Goal: Task Accomplishment & Management: Complete application form

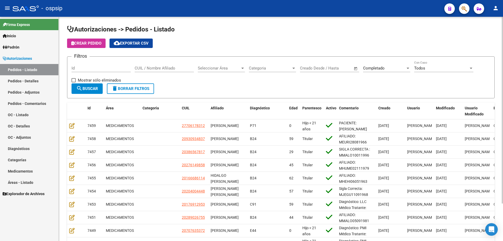
click at [97, 64] on div "Id" at bounding box center [100, 66] width 59 height 11
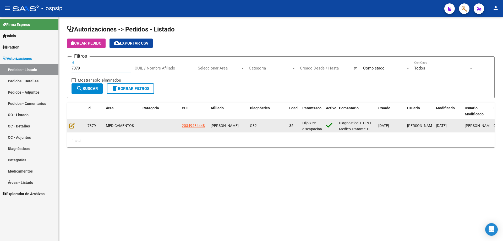
type input "7379"
click at [75, 126] on div at bounding box center [76, 126] width 14 height 6
click at [74, 125] on icon at bounding box center [71, 126] width 5 height 6
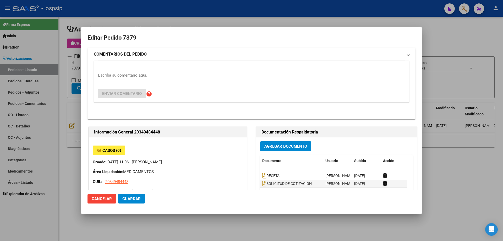
type input "[GEOGRAPHIC_DATA], LIBERTAD, CHASCOMUS 1377"
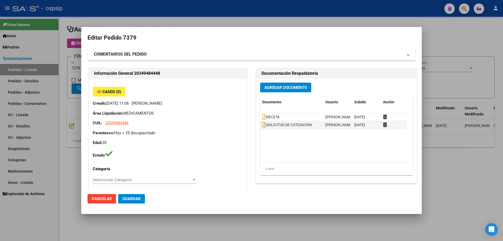
click at [274, 91] on button "Agregar Documento" at bounding box center [285, 87] width 51 height 10
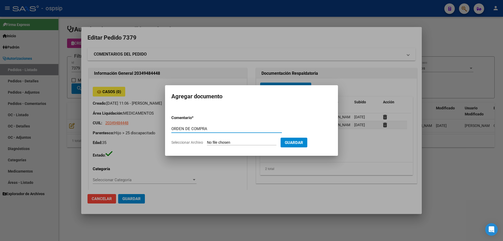
drag, startPoint x: 218, startPoint y: 128, endPoint x: 167, endPoint y: 135, distance: 51.2
click at [167, 135] on mat-dialog-content "Comentario * ORDEN DE COMPRA Comentario Seleccionar Archivo Guardar" at bounding box center [251, 128] width 173 height 42
type input "ORDEN DE COMPRA"
type input "C:\fakepath\OC 7379 BC.pdf"
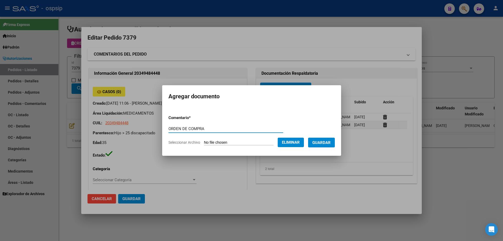
click at [329, 143] on span "Guardar" at bounding box center [321, 142] width 18 height 5
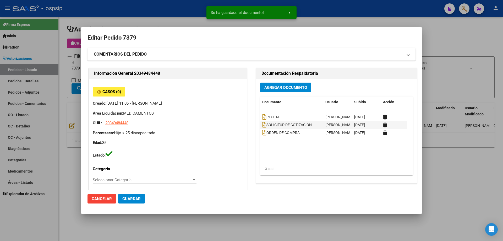
click at [86, 73] on mat-dialog-content "Editar Pedido 7379 COMENTARIOS DEL PEDIDO Escriba su comentario aquí. Enviar co…" at bounding box center [251, 111] width 340 height 156
click at [74, 75] on div at bounding box center [251, 120] width 503 height 241
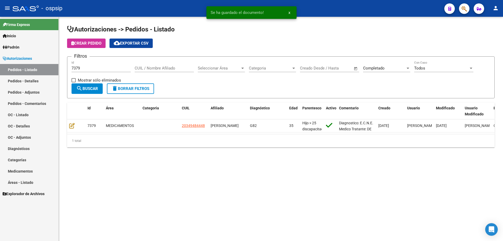
click at [83, 71] on div "7379 Id" at bounding box center [100, 66] width 59 height 11
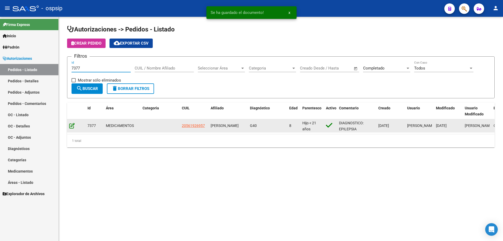
type input "7377"
click at [74, 125] on icon at bounding box center [71, 126] width 5 height 6
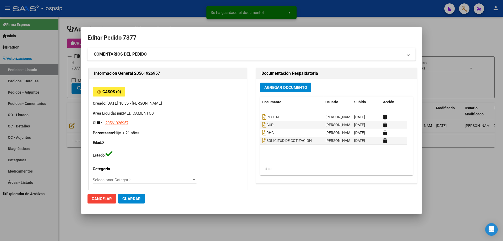
type input "[GEOGRAPHIC_DATA], [PERSON_NAME], [PERSON_NAME] 319"
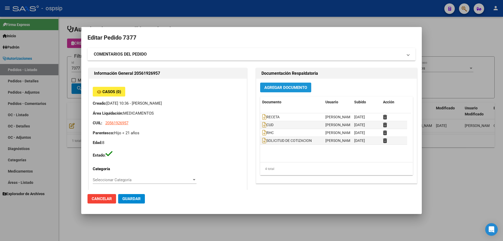
click at [284, 90] on button "Agregar Documento" at bounding box center [285, 87] width 51 height 10
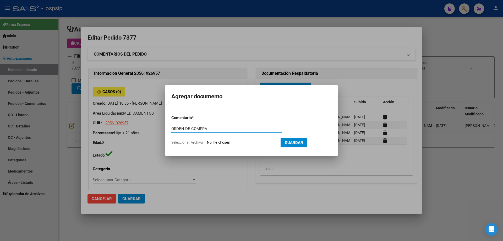
type input "ORDEN DE COMPRA"
type input "C:\fakepath\OC 7377 BC.pdf"
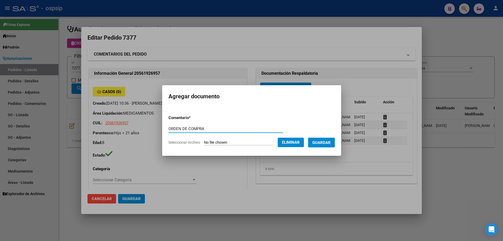
click at [325, 142] on span "Guardar" at bounding box center [321, 142] width 18 height 5
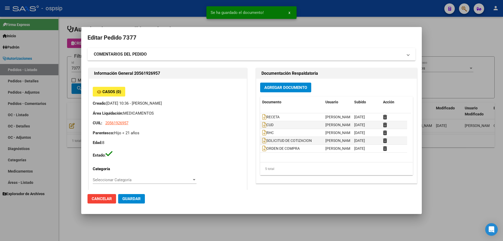
click at [32, 100] on div at bounding box center [251, 120] width 503 height 241
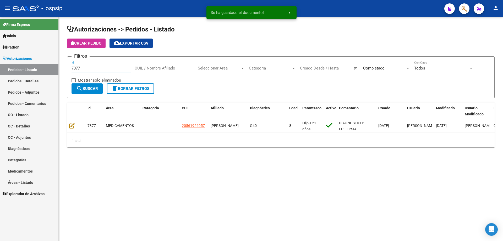
click at [83, 66] on input "7377" at bounding box center [100, 68] width 59 height 5
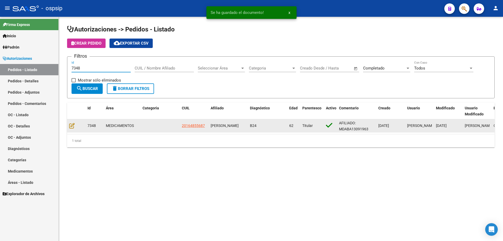
type input "7348"
click at [68, 126] on datatable-body-cell at bounding box center [76, 125] width 18 height 13
click at [70, 125] on icon at bounding box center [71, 126] width 5 height 6
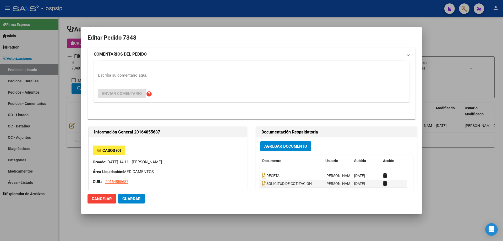
type input "[GEOGRAPHIC_DATA], SARANDI, BARADERO 3776"
click at [289, 141] on button "Agregar Documento" at bounding box center [285, 146] width 51 height 10
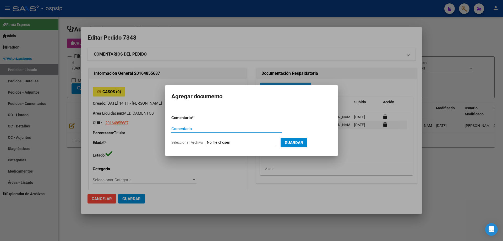
paste input "ORDEN DE COMPRA"
type input "ORDEN DE COMPRA"
type input "C:\fakepath\OC 7348 MASTER.pdf"
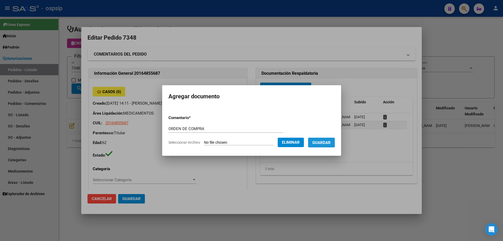
drag, startPoint x: 334, startPoint y: 141, endPoint x: 81, endPoint y: 123, distance: 253.3
click at [330, 141] on span "Guardar" at bounding box center [321, 142] width 18 height 5
click at [54, 69] on div at bounding box center [251, 120] width 503 height 241
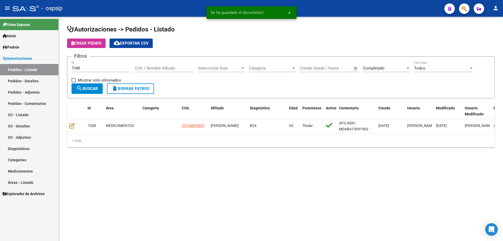
click at [81, 69] on input "7348" at bounding box center [100, 68] width 59 height 5
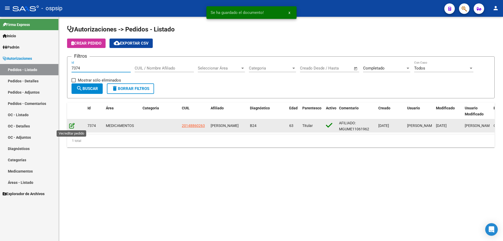
type input "7374"
click at [71, 126] on icon at bounding box center [71, 126] width 5 height 6
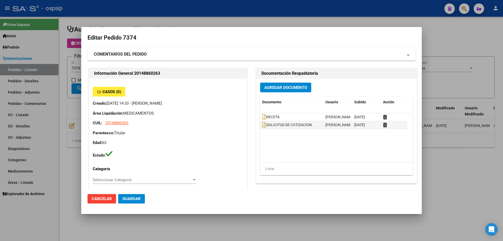
type input "Capital Federal, CABA, NN 0"
click at [272, 84] on button "Agregar Documento" at bounding box center [285, 87] width 51 height 10
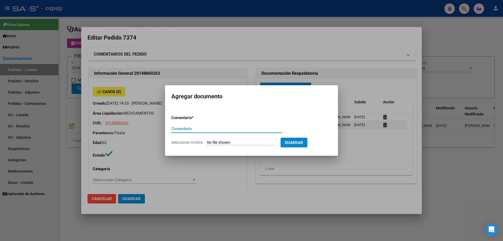
paste input "ORDEN DE COMPRA"
type input "ORDEN DE COMPRA"
type input "C:\fakepath\OC 7374 MASTER.pdf"
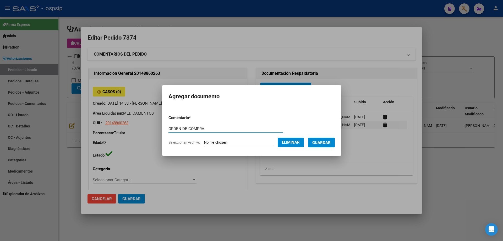
drag, startPoint x: 324, startPoint y: 145, endPoint x: 297, endPoint y: 140, distance: 27.3
click at [322, 144] on span "Guardar" at bounding box center [321, 142] width 18 height 5
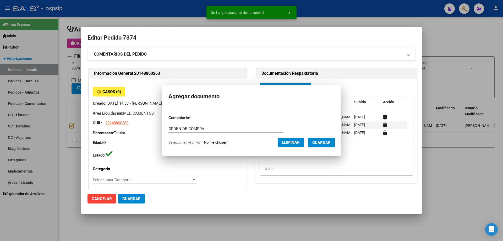
click at [33, 49] on div at bounding box center [251, 120] width 503 height 241
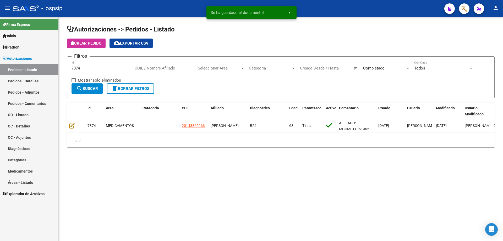
click at [82, 67] on input "7374" at bounding box center [100, 68] width 59 height 5
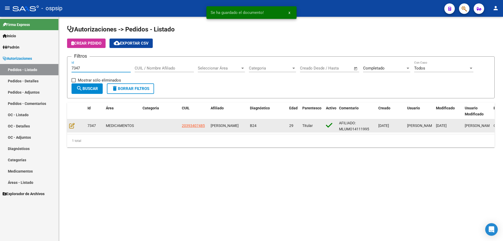
type input "7347"
click at [72, 129] on div at bounding box center [76, 126] width 14 height 6
click at [70, 127] on icon at bounding box center [71, 126] width 5 height 6
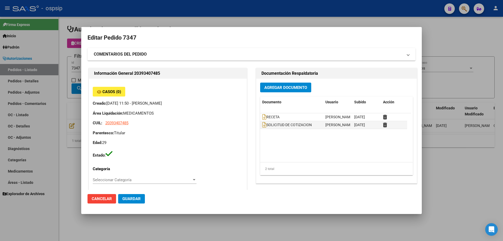
type input "[GEOGRAPHIC_DATA], [GEOGRAPHIC_DATA], 135 3064"
click at [283, 89] on span "Agregar Documento" at bounding box center [285, 87] width 43 height 5
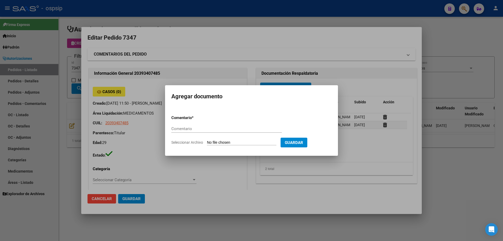
paste input "ORDEN DE COMPRA"
type input "ORDEN DE COMPRA"
type input "C:\fakepath\NEO OC 7347.pdf"
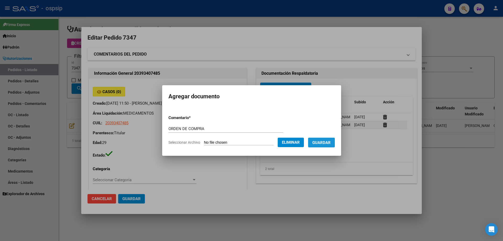
click at [323, 145] on span "Guardar" at bounding box center [321, 142] width 18 height 5
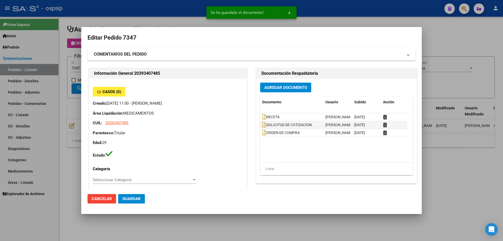
click at [67, 51] on div at bounding box center [251, 120] width 503 height 241
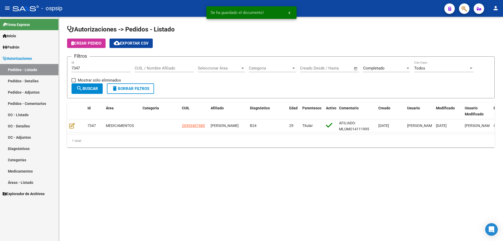
click at [93, 70] on input "7347" at bounding box center [100, 68] width 59 height 5
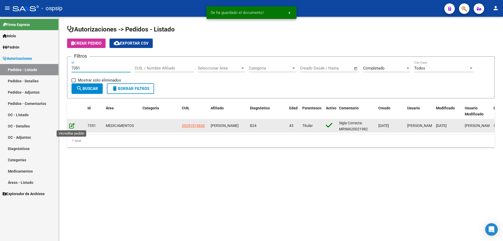
type input "7351"
click at [71, 123] on icon at bounding box center [71, 126] width 5 height 6
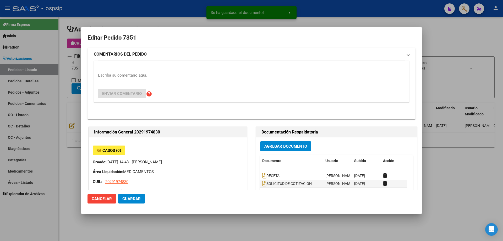
type input "[STREET_ADDRESS]"
click at [278, 144] on span "Agregar Documento" at bounding box center [285, 146] width 43 height 5
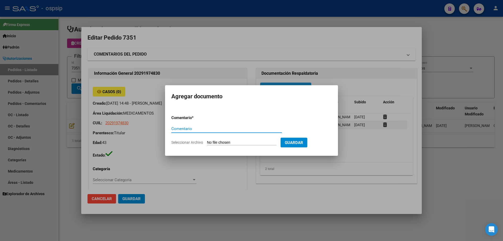
paste input "ORDEN DE COMPRA"
type input "ORDEN DE COMPRA"
type input "C:\fakepath\NEO OC 7351.pdf"
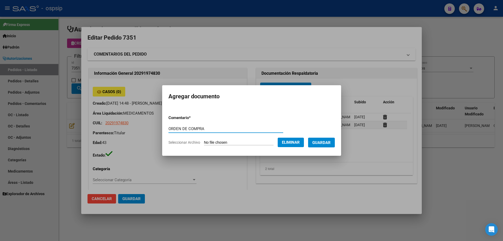
click at [323, 139] on button "Guardar" at bounding box center [321, 142] width 27 height 10
click at [57, 82] on div at bounding box center [251, 120] width 503 height 241
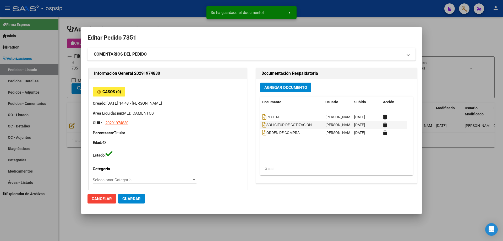
click at [75, 73] on div at bounding box center [251, 120] width 503 height 241
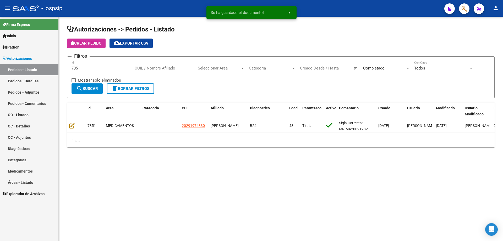
click at [83, 70] on input "7351" at bounding box center [100, 68] width 59 height 5
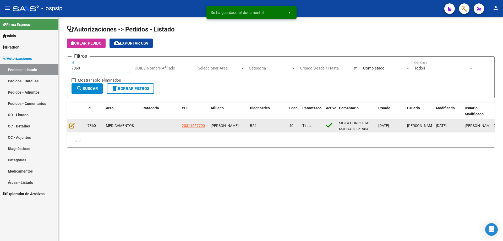
type input "7360"
click at [71, 129] on div at bounding box center [76, 126] width 14 height 6
click at [73, 126] on icon at bounding box center [71, 126] width 5 height 6
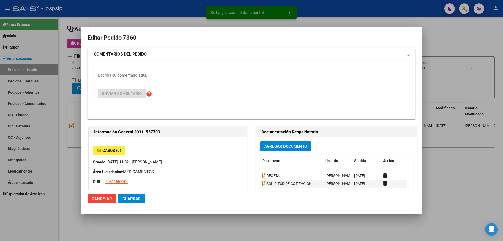
type input "[GEOGRAPHIC_DATA], [GEOGRAPHIC_DATA], PASAJE [PERSON_NAME] 3520, Piso: PB"
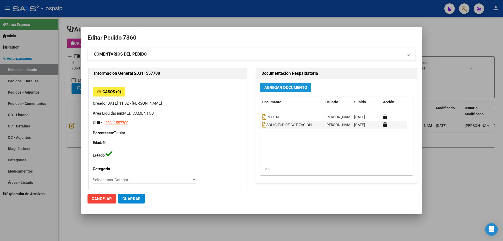
click at [292, 84] on button "Agregar Documento" at bounding box center [285, 87] width 51 height 10
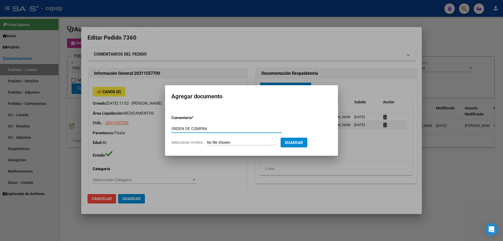
type input "ORDEN DE COMPRA"
type input "C:\fakepath\NEO OC 7360.pdf"
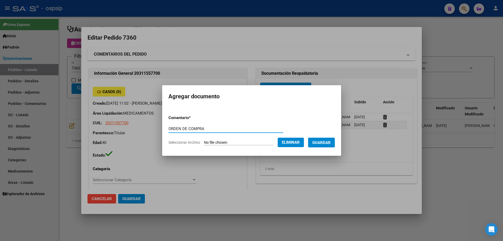
click at [329, 138] on button "Guardar" at bounding box center [321, 142] width 27 height 10
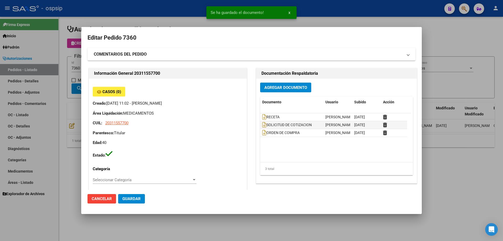
drag, startPoint x: 67, startPoint y: 77, endPoint x: 83, endPoint y: 67, distance: 19.3
click at [67, 76] on div at bounding box center [251, 120] width 503 height 241
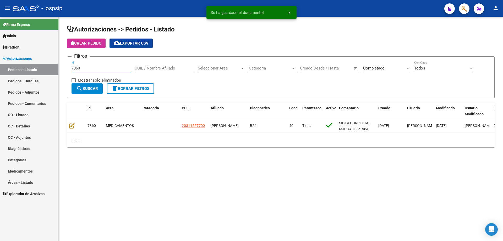
click at [83, 67] on input "7360" at bounding box center [100, 68] width 59 height 5
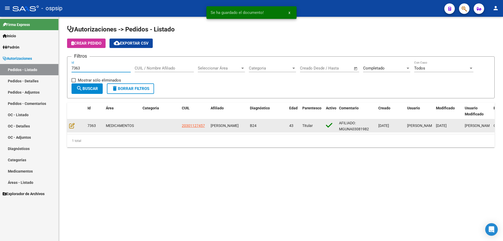
type input "7363"
click at [71, 129] on datatable-body-cell at bounding box center [76, 125] width 18 height 13
click at [73, 128] on icon at bounding box center [71, 126] width 5 height 6
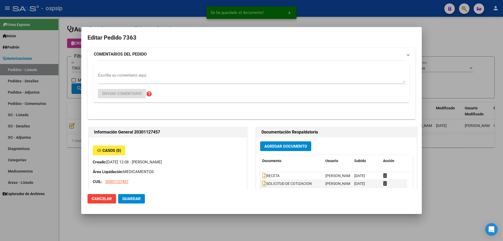
type input "[PERSON_NAME]¤[PERSON_NAME]"
type input "[GEOGRAPHIC_DATA], [PERSON_NAME], LAPRIDA 224"
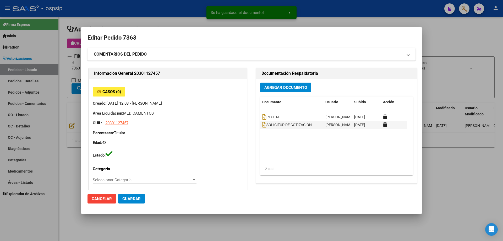
click at [287, 87] on span "Agregar Documento" at bounding box center [285, 87] width 43 height 5
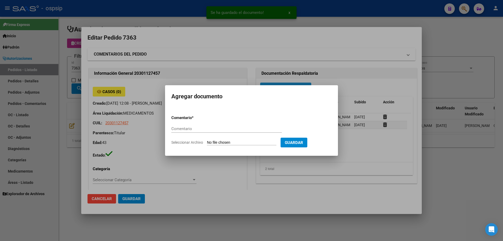
paste input "ORDEN DE COMPRA"
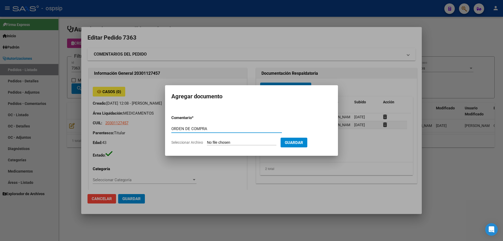
type input "ORDEN DE COMPRA"
type input "C:\fakepath\NEO OC 7363.pdf"
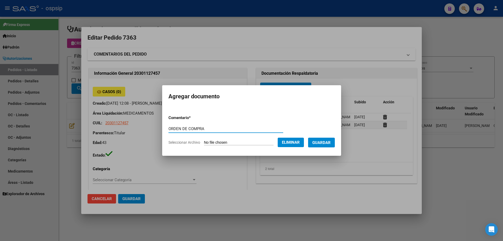
click at [333, 149] on form "Comentario * ORDEN DE COMPRA Comentario Seleccionar Archivo Eliminar Guardar" at bounding box center [251, 130] width 166 height 38
click at [333, 146] on button "Guardar" at bounding box center [321, 142] width 27 height 10
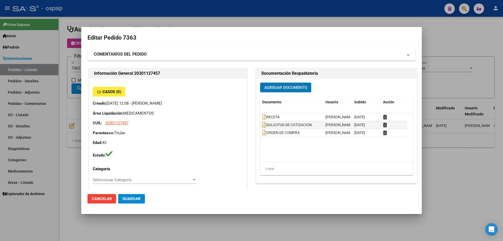
click at [62, 64] on div at bounding box center [251, 120] width 503 height 241
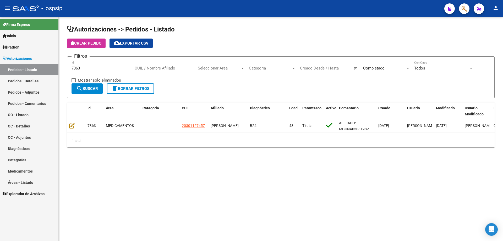
drag, startPoint x: 57, startPoint y: 75, endPoint x: 45, endPoint y: 78, distance: 12.5
click at [45, 78] on mat-sidenav-container "Firma Express Inicio Calendario SSS Instructivos Contacto OS Padrón Afiliados E…" at bounding box center [251, 129] width 503 height 224
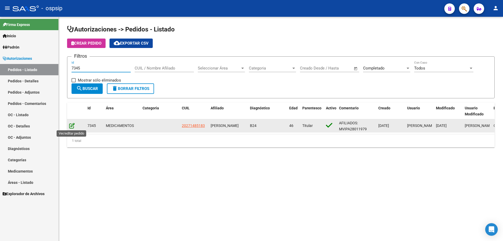
type input "7345"
click at [70, 124] on icon at bounding box center [71, 126] width 5 height 6
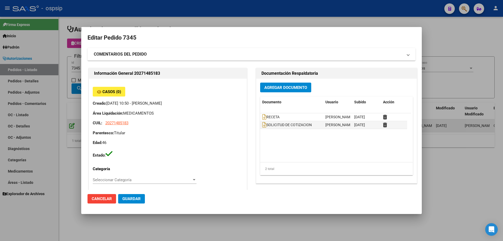
type input "[GEOGRAPHIC_DATA], [GEOGRAPHIC_DATA], [GEOGRAPHIC_DATA] 873"
click at [70, 87] on div at bounding box center [251, 120] width 503 height 241
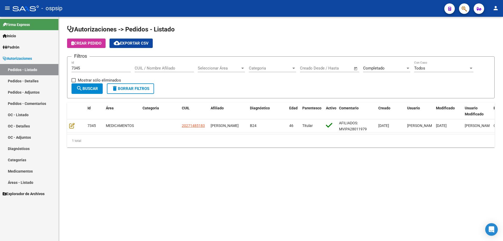
click at [76, 67] on input "7345" at bounding box center [100, 68] width 59 height 5
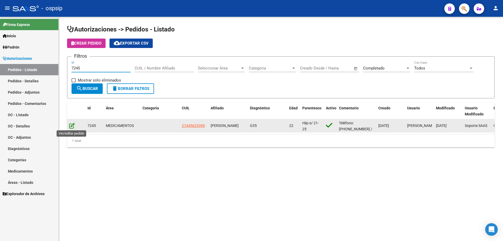
type input "7245"
click at [72, 125] on icon at bounding box center [71, 126] width 5 height 6
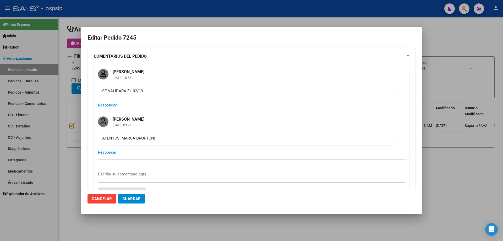
type input "[GEOGRAPHIC_DATA], [PERSON_NAME] 2954"
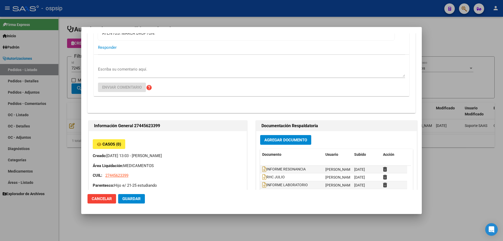
scroll to position [52, 0]
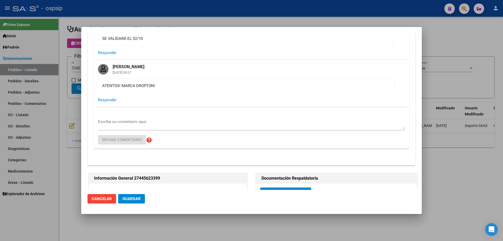
click at [63, 94] on div at bounding box center [251, 120] width 503 height 241
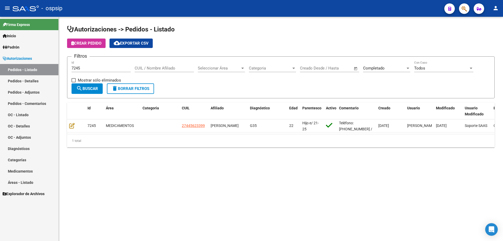
click at [131, 89] on span "delete Borrar Filtros" at bounding box center [131, 88] width 38 height 5
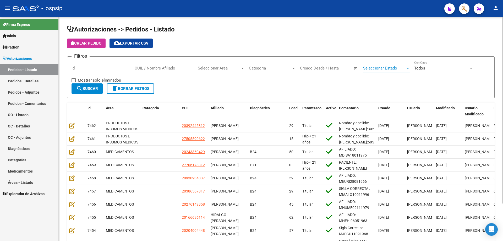
click at [400, 69] on span "Seleccionar Estado" at bounding box center [384, 68] width 42 height 5
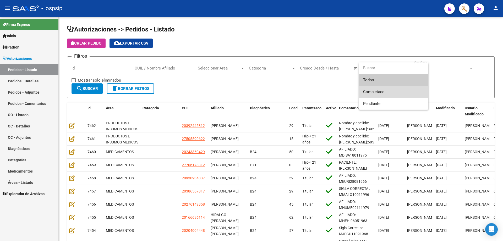
click at [389, 93] on span "Completado" at bounding box center [393, 92] width 61 height 12
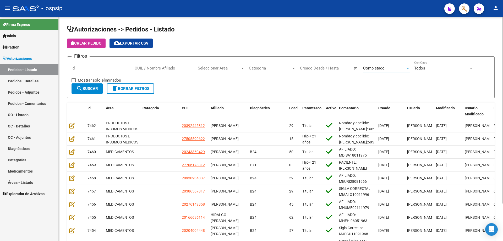
click at [97, 86] on span "search Buscar" at bounding box center [87, 88] width 22 height 5
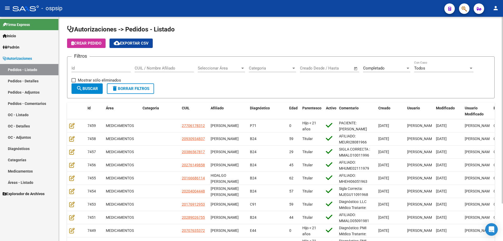
click at [97, 87] on span "search Buscar" at bounding box center [87, 88] width 22 height 5
click at [120, 42] on mat-icon "cloud_download" at bounding box center [117, 43] width 6 height 6
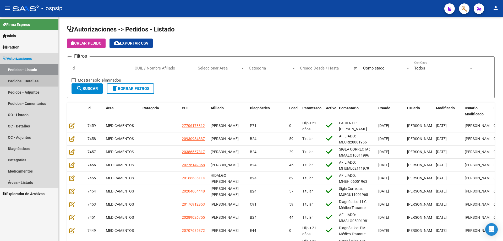
click at [28, 79] on link "Pedidos - Detalles" at bounding box center [29, 80] width 58 height 11
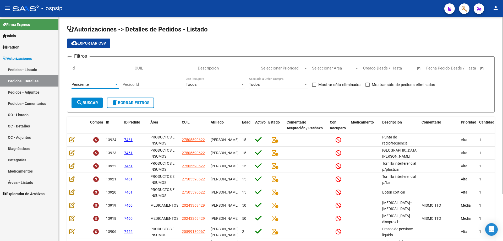
click at [104, 84] on div "Pendiente" at bounding box center [92, 84] width 42 height 5
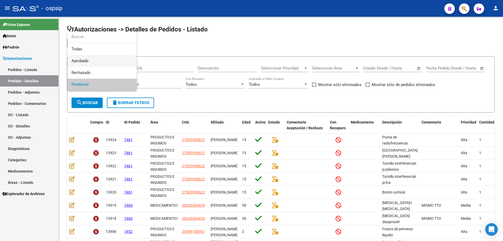
click at [104, 60] on span "Aprobado" at bounding box center [101, 61] width 61 height 12
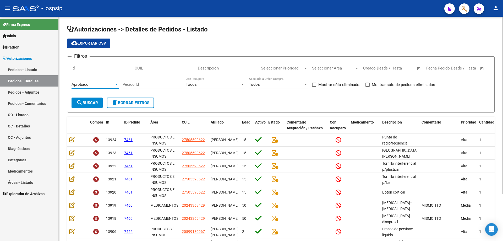
click at [91, 102] on span "search Buscar" at bounding box center [87, 102] width 22 height 5
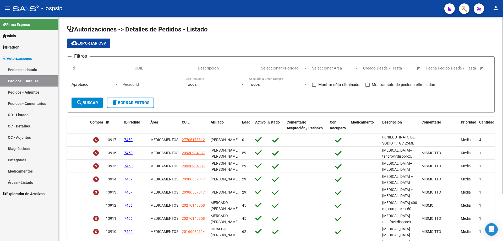
click at [91, 102] on span "search Buscar" at bounding box center [87, 102] width 22 height 5
click at [101, 42] on span "cloud_download Exportar CSV" at bounding box center [88, 43] width 35 height 5
click at [27, 68] on link "Pedidos - Listado" at bounding box center [29, 69] width 58 height 11
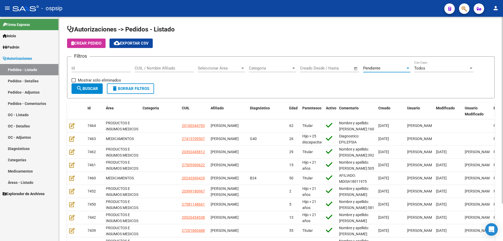
click at [383, 68] on div "Pendiente" at bounding box center [384, 68] width 42 height 5
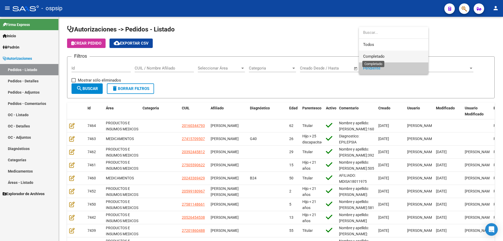
click at [383, 58] on span "Completado" at bounding box center [373, 56] width 21 height 5
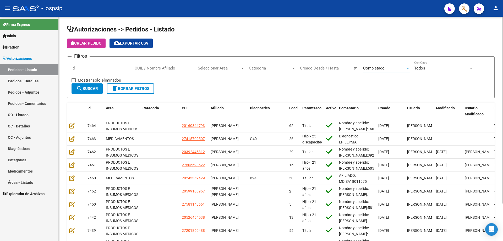
click at [118, 67] on input "Id" at bounding box center [100, 68] width 59 height 5
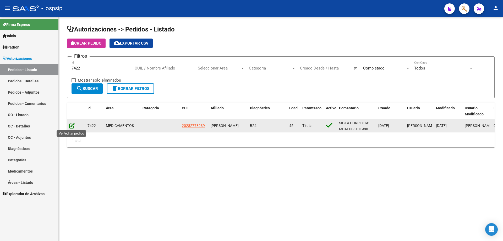
click at [74, 127] on icon at bounding box center [71, 126] width 5 height 6
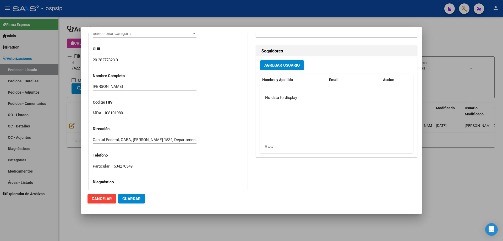
scroll to position [189, 0]
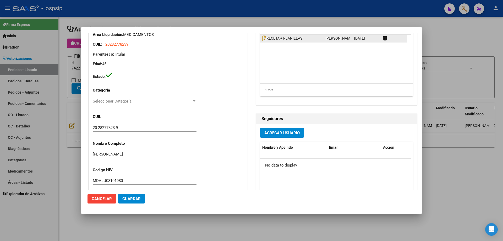
click at [260, 40] on datatable-body-cell "RECETA + PLANILLAS" at bounding box center [291, 39] width 63 height 8
click at [263, 38] on icon at bounding box center [264, 38] width 4 height 6
click at [78, 43] on div at bounding box center [251, 120] width 503 height 241
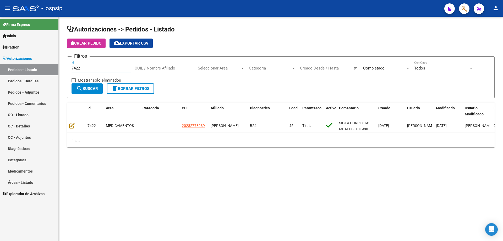
drag, startPoint x: 80, startPoint y: 66, endPoint x: 49, endPoint y: 73, distance: 31.8
click at [49, 73] on mat-sidenav-container "Firma Express Inicio Calendario SSS Instructivos Contacto OS Padrón Afiliados E…" at bounding box center [251, 129] width 503 height 224
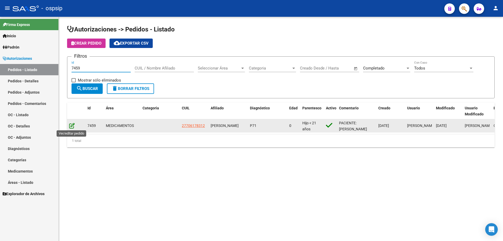
type input "7459"
click at [72, 125] on icon at bounding box center [71, 126] width 5 height 6
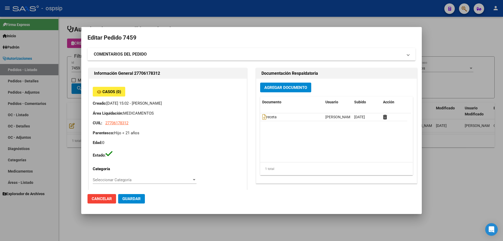
type input "Neuquen, [GEOGRAPHIC_DATA], [GEOGRAPHIC_DATA] 545"
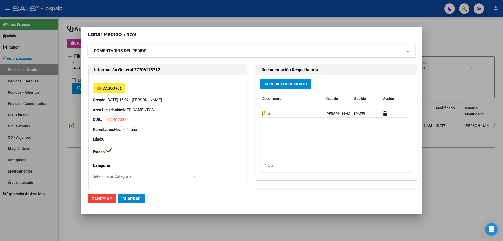
scroll to position [0, 0]
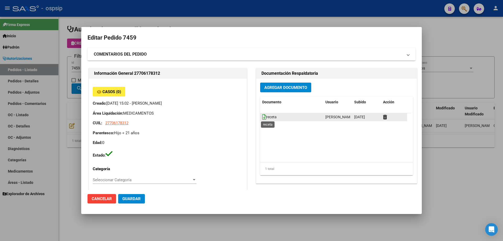
click at [263, 116] on icon at bounding box center [264, 117] width 4 height 6
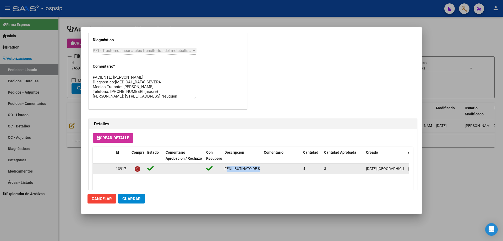
scroll to position [0, 30]
drag, startPoint x: 224, startPoint y: 168, endPoint x: 262, endPoint y: 168, distance: 37.2
click at [262, 168] on div "13917 FENILBUTINATO DE SODIO 1.1G / 25ML 4 3 09/10/2025 Mariela 09/10/2025 Pedr…" at bounding box center [288, 168] width 391 height 10
copy div "FENILBUTINATO DE SODIO 1.1G / 25ML"
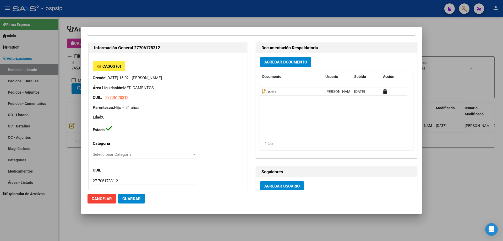
scroll to position [0, 0]
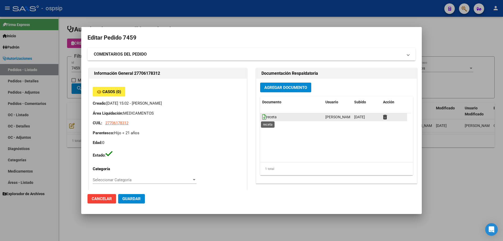
click at [262, 116] on icon at bounding box center [264, 117] width 4 height 6
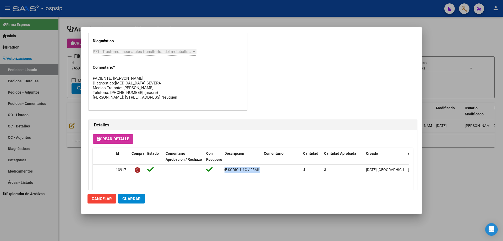
scroll to position [340, 0]
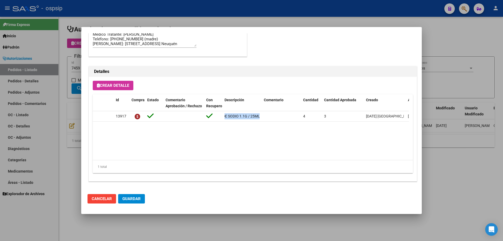
copy div "FENILBUTINATO DE SODIO 1.1G / 25ML"
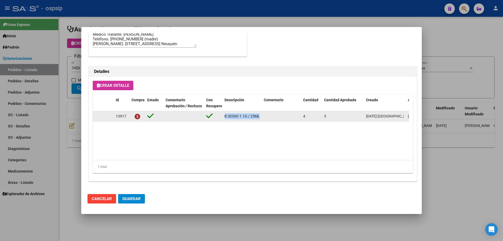
scroll to position [209, 0]
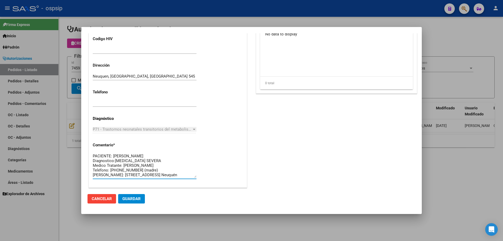
drag, startPoint x: 164, startPoint y: 160, endPoint x: 115, endPoint y: 160, distance: 49.0
click at [115, 160] on textarea "PACIENTE: [PERSON_NAME] Diagnostico:[MEDICAL_DATA] SEVERA Medico Tratante: [PER…" at bounding box center [145, 165] width 104 height 25
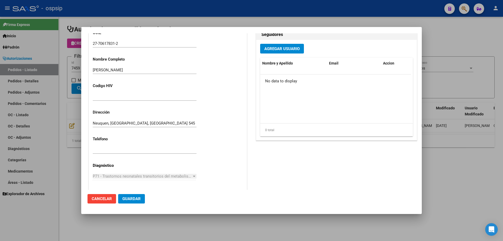
scroll to position [105, 0]
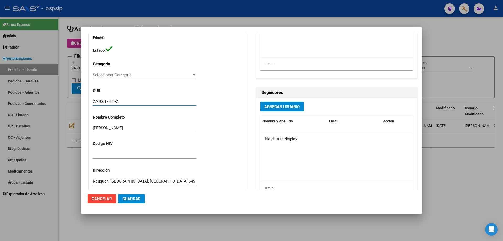
click at [103, 101] on input "27-70617831-2" at bounding box center [145, 101] width 104 height 5
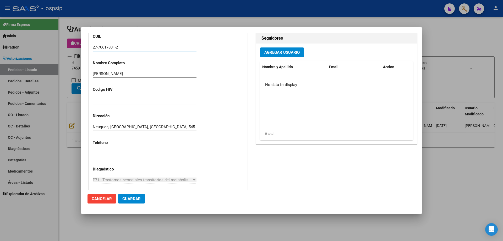
scroll to position [79, 0]
